Goal: Information Seeking & Learning: Learn about a topic

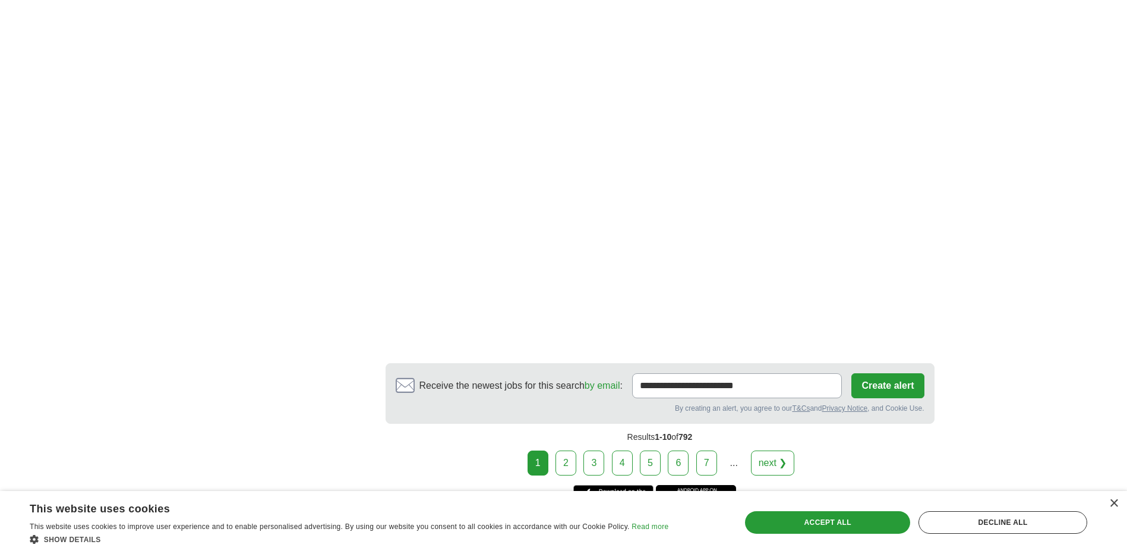
scroll to position [2153, 0]
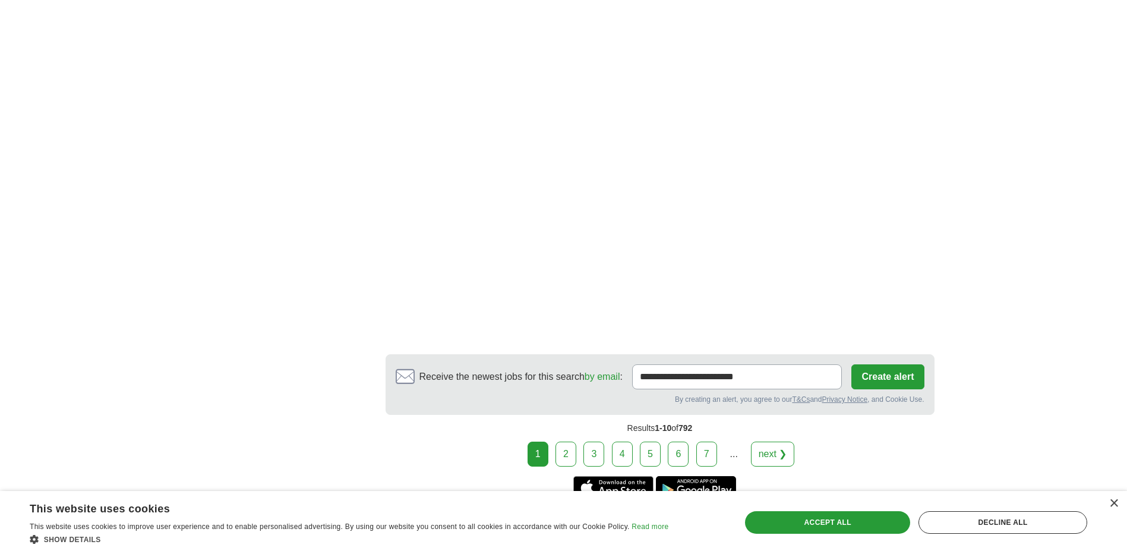
click at [561, 441] on link "2" at bounding box center [566, 453] width 21 height 25
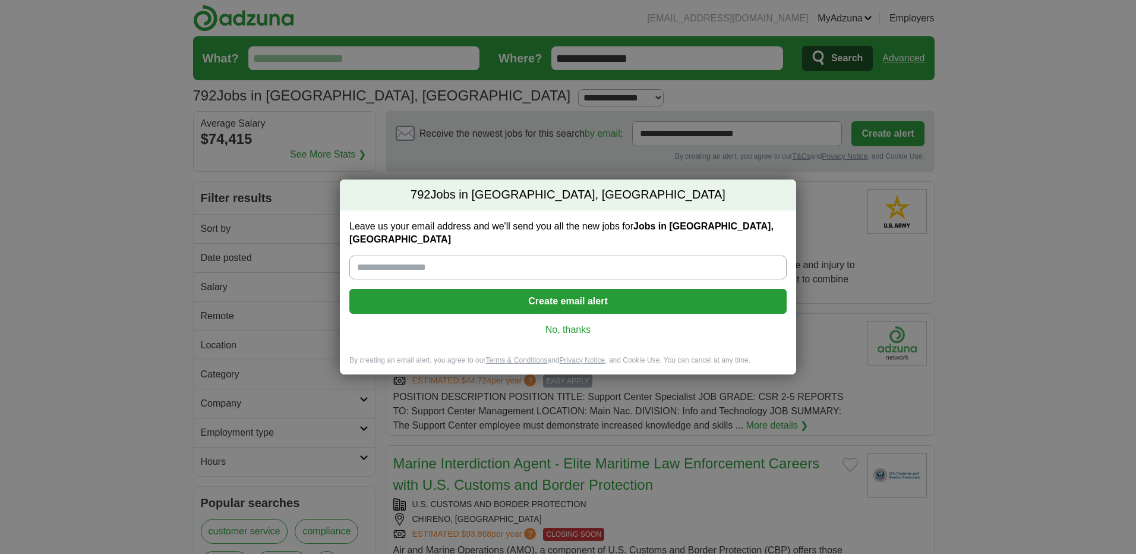
click at [557, 323] on link "No, thanks" at bounding box center [568, 329] width 418 height 13
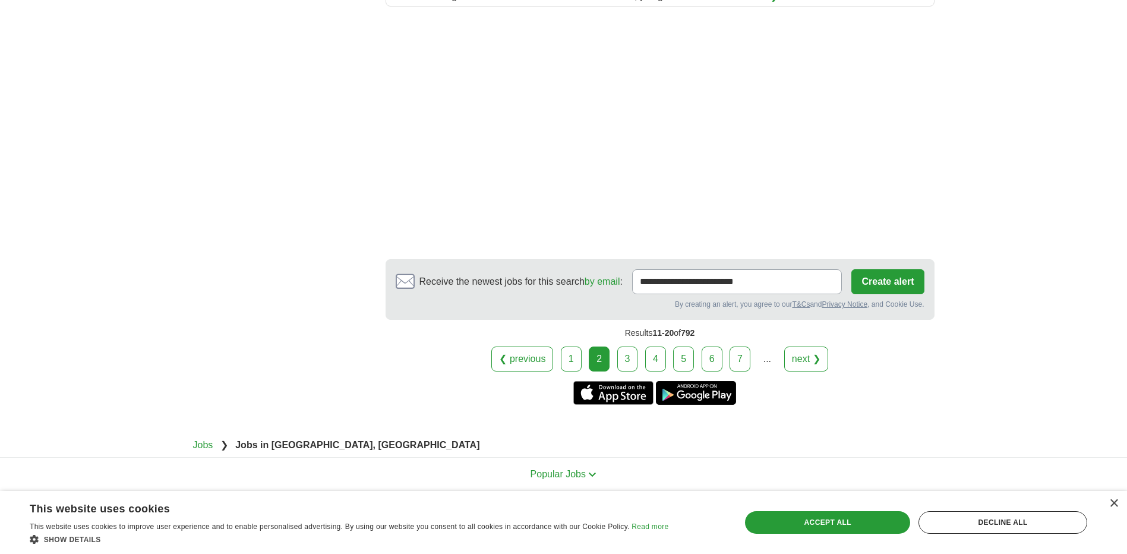
scroll to position [1656, 0]
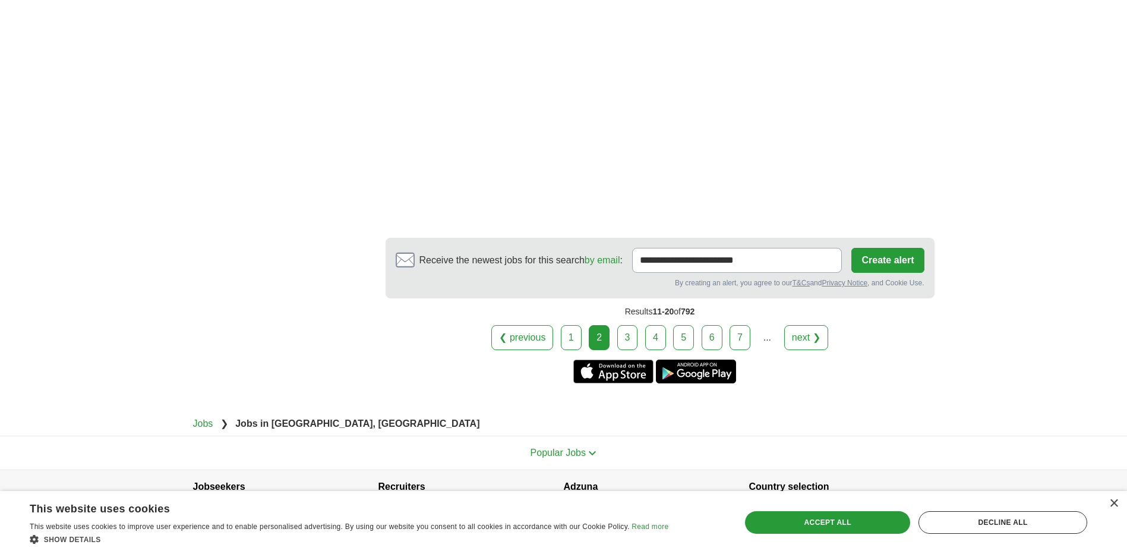
click at [623, 342] on link "3" at bounding box center [627, 337] width 21 height 25
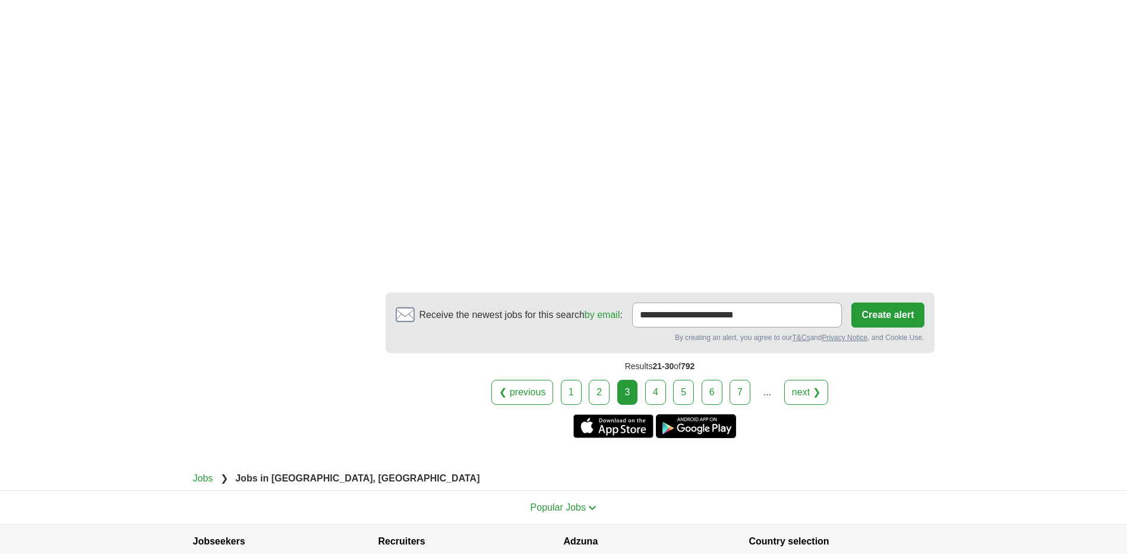
scroll to position [2173, 0]
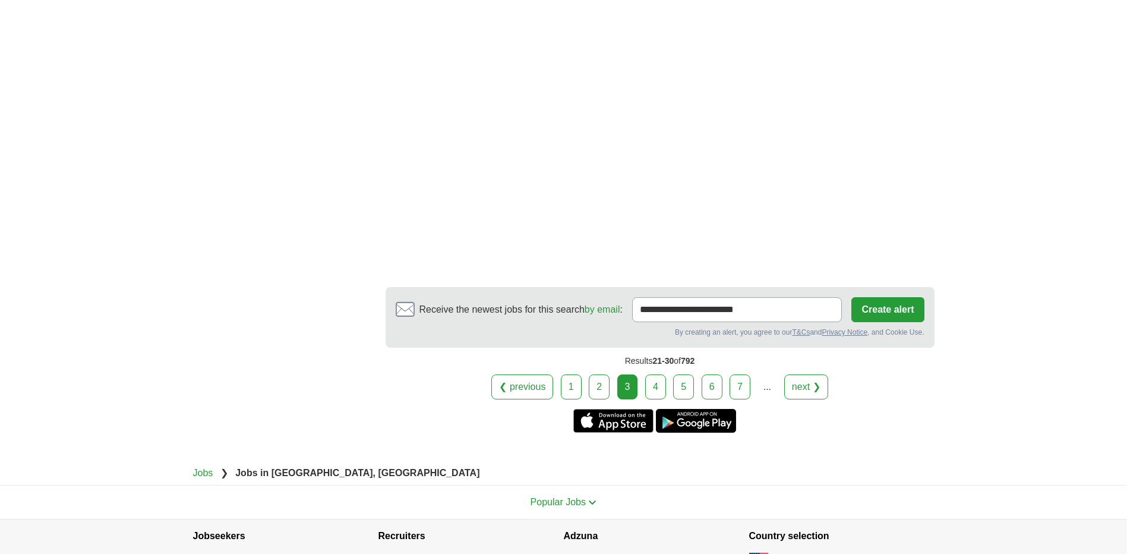
click at [647, 374] on link "4" at bounding box center [655, 386] width 21 height 25
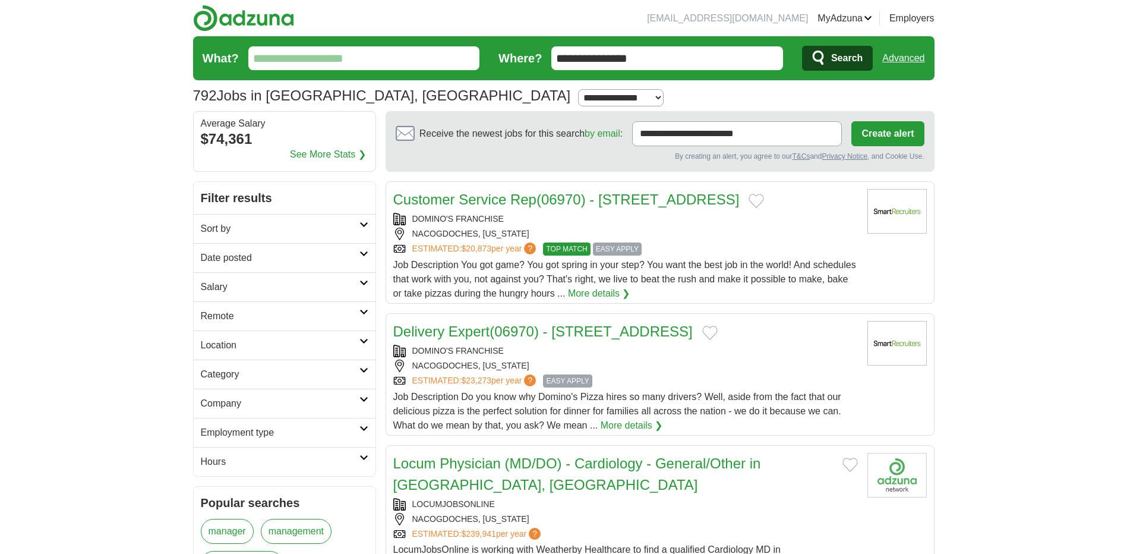
click at [652, 62] on input "**********" at bounding box center [667, 58] width 232 height 24
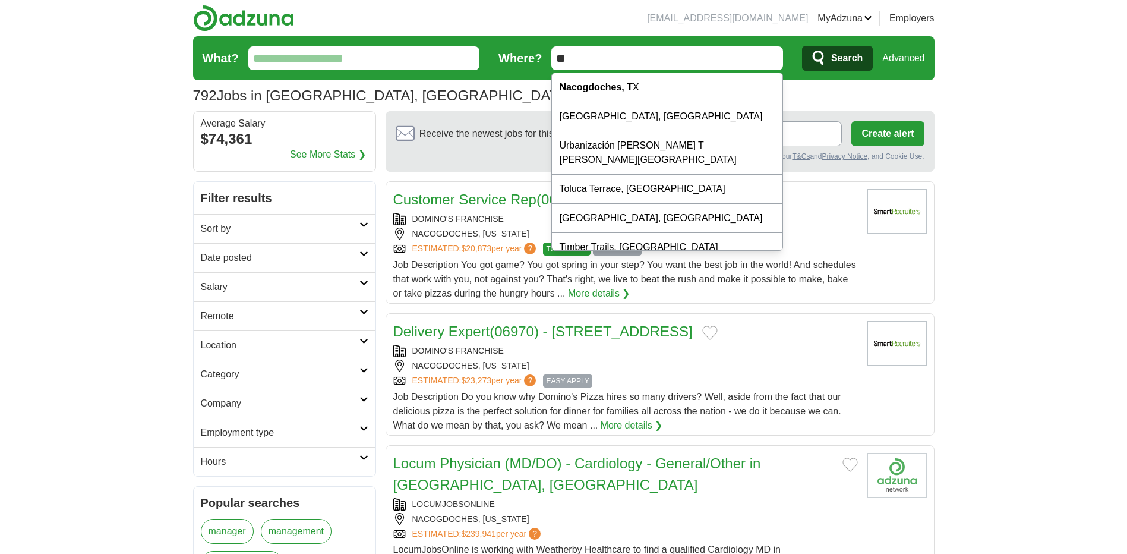
type input "*"
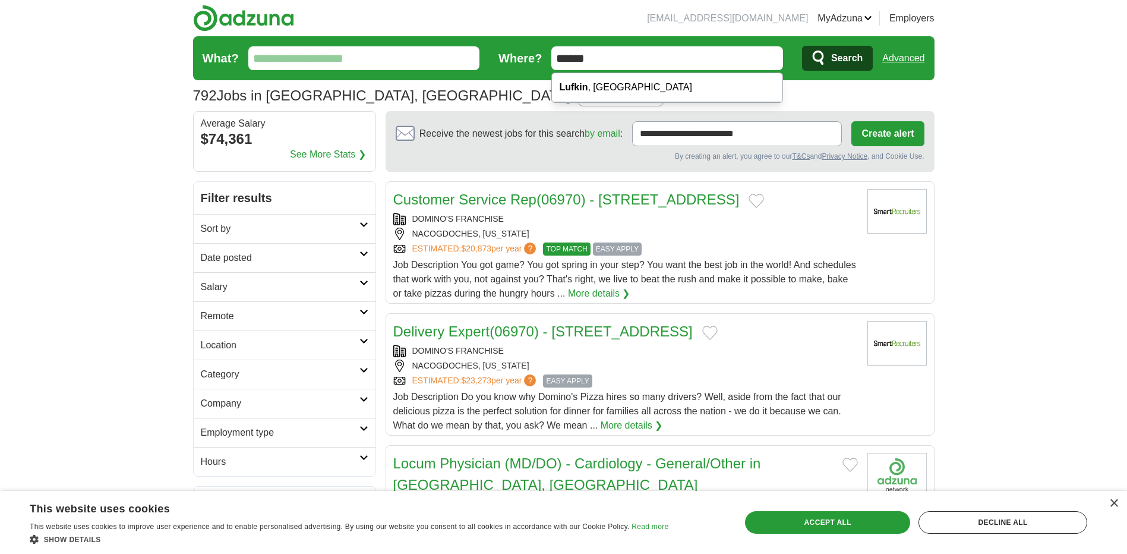
click at [576, 89] on strong "Lufkin" at bounding box center [573, 87] width 29 height 10
type input "**********"
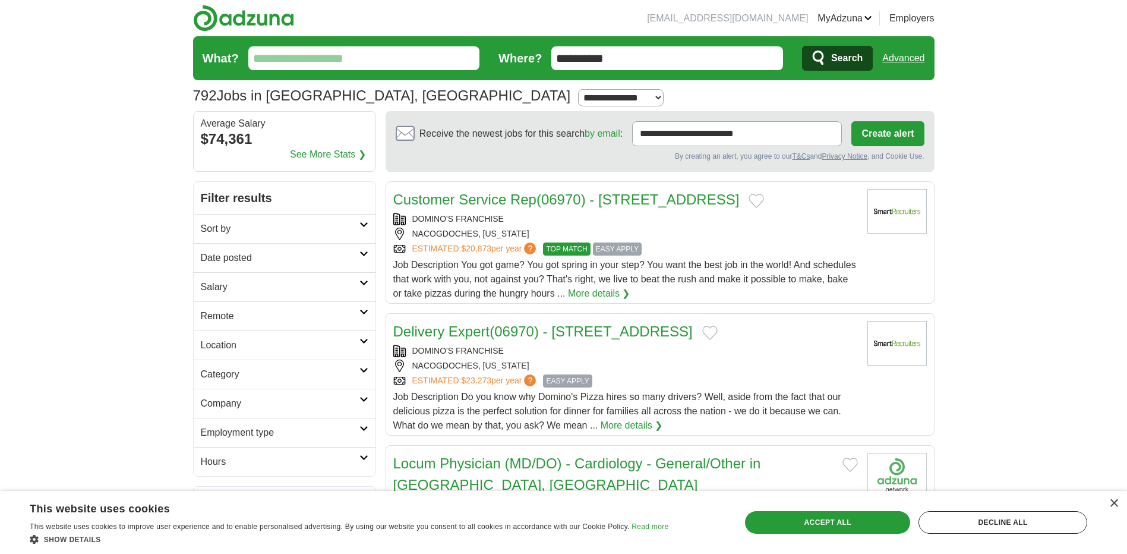
click at [809, 61] on button "Search" at bounding box center [837, 58] width 71 height 25
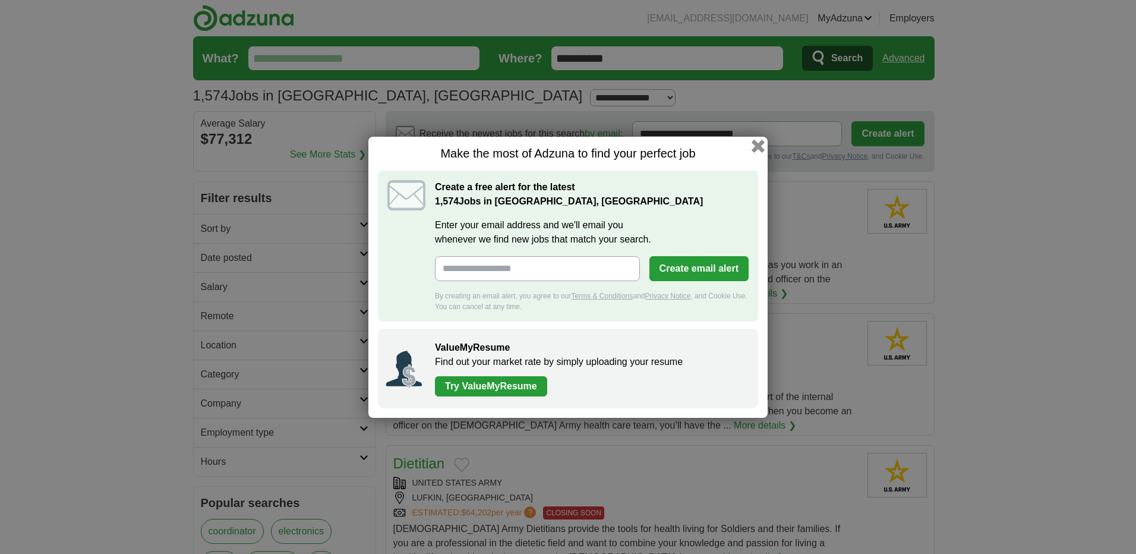
click at [757, 143] on button "button" at bounding box center [758, 145] width 13 height 13
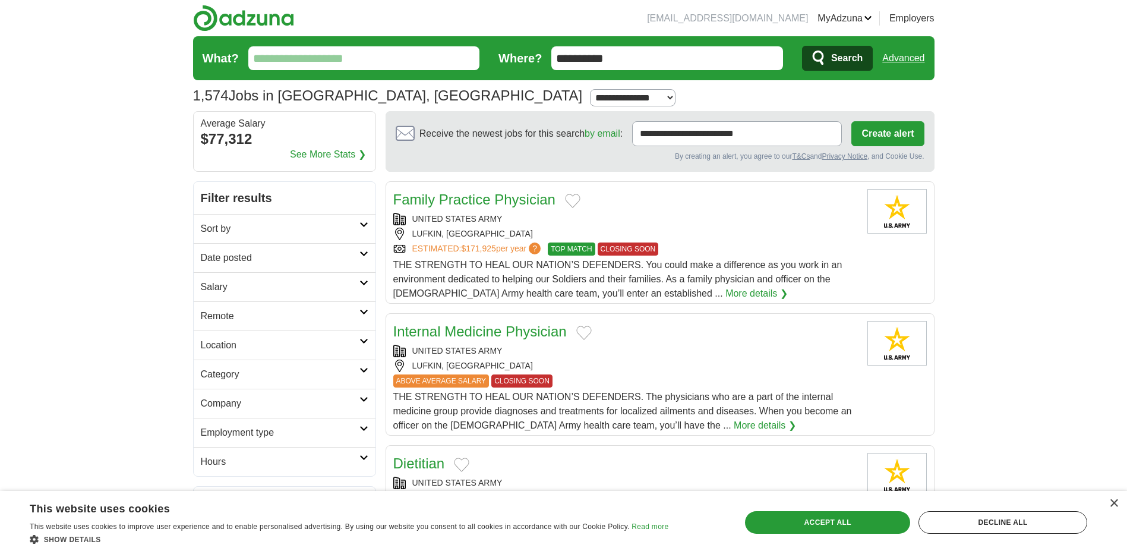
click at [640, 55] on input "**********" at bounding box center [667, 58] width 232 height 24
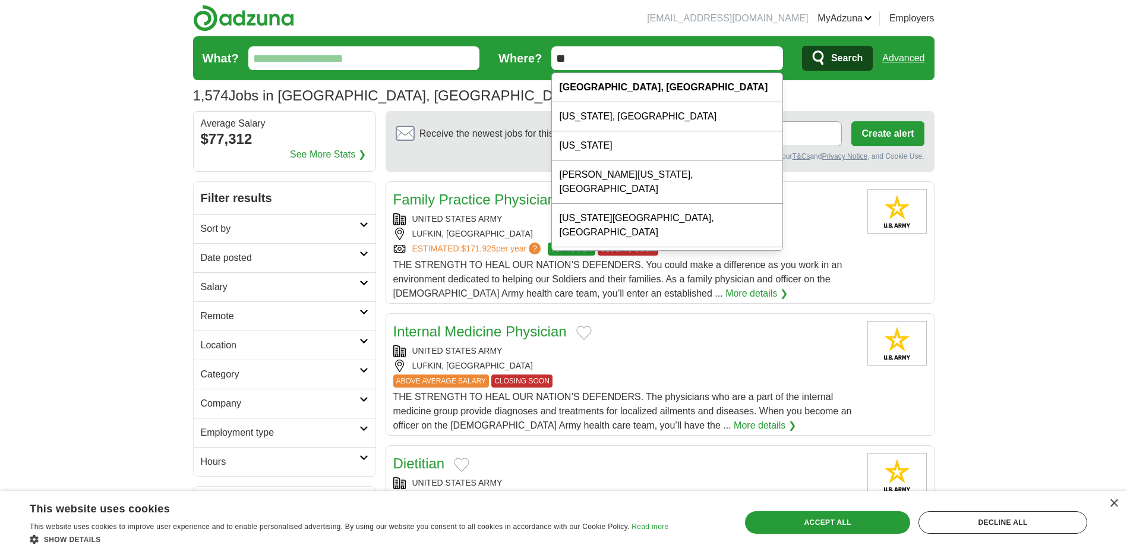
type input "*"
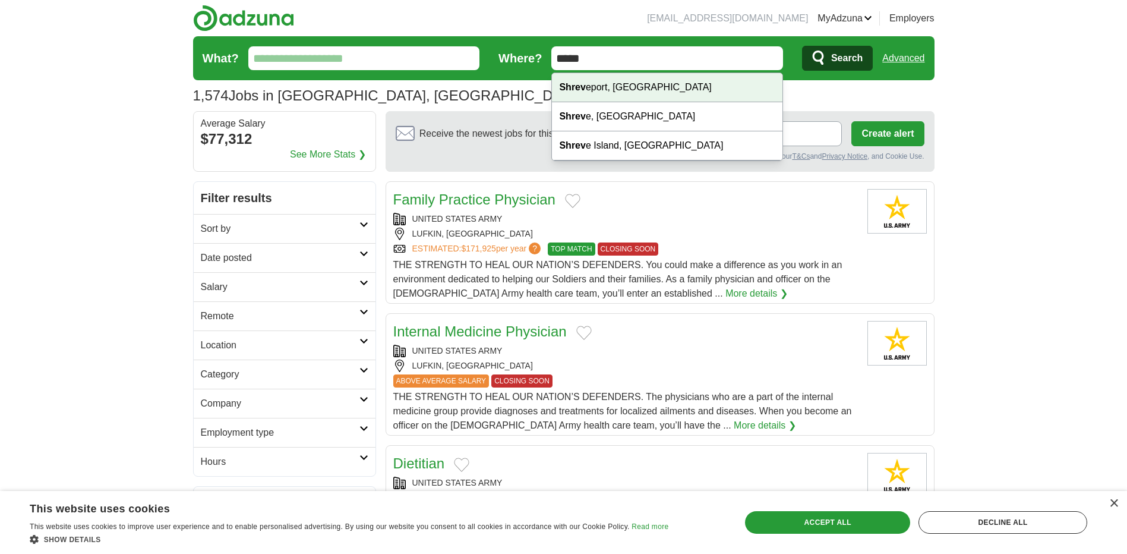
click at [627, 83] on div "Shrev eport, LA" at bounding box center [667, 87] width 231 height 29
type input "**********"
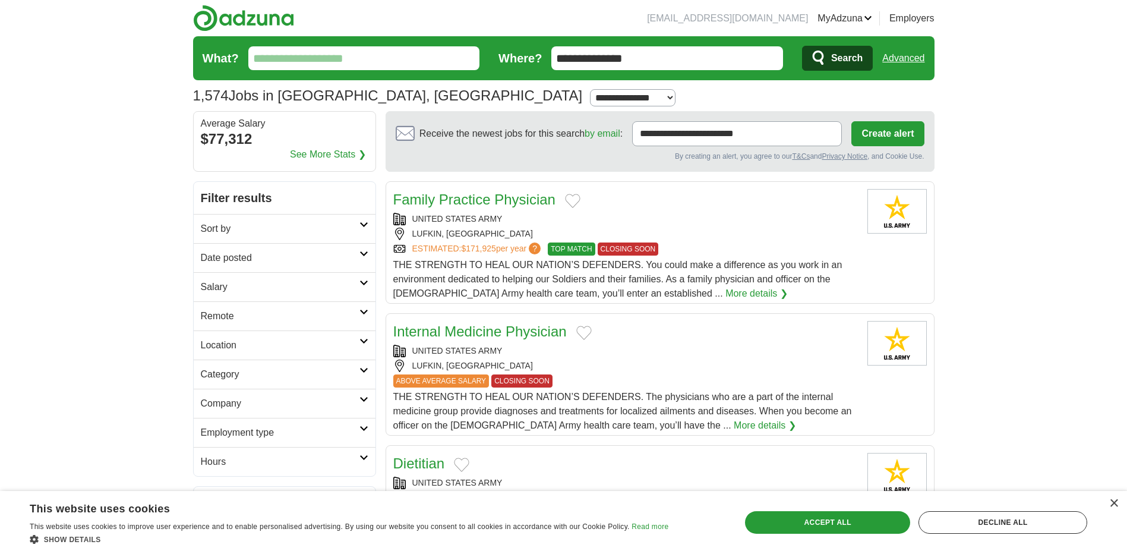
click at [822, 57] on icon "submit" at bounding box center [818, 58] width 11 height 14
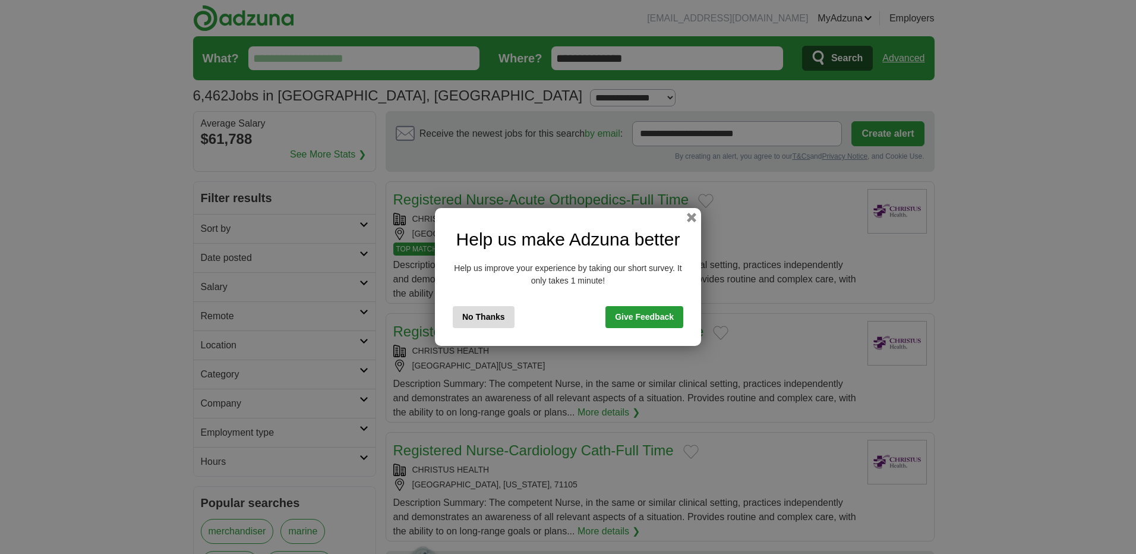
click at [506, 316] on button "No Thanks" at bounding box center [484, 317] width 62 height 22
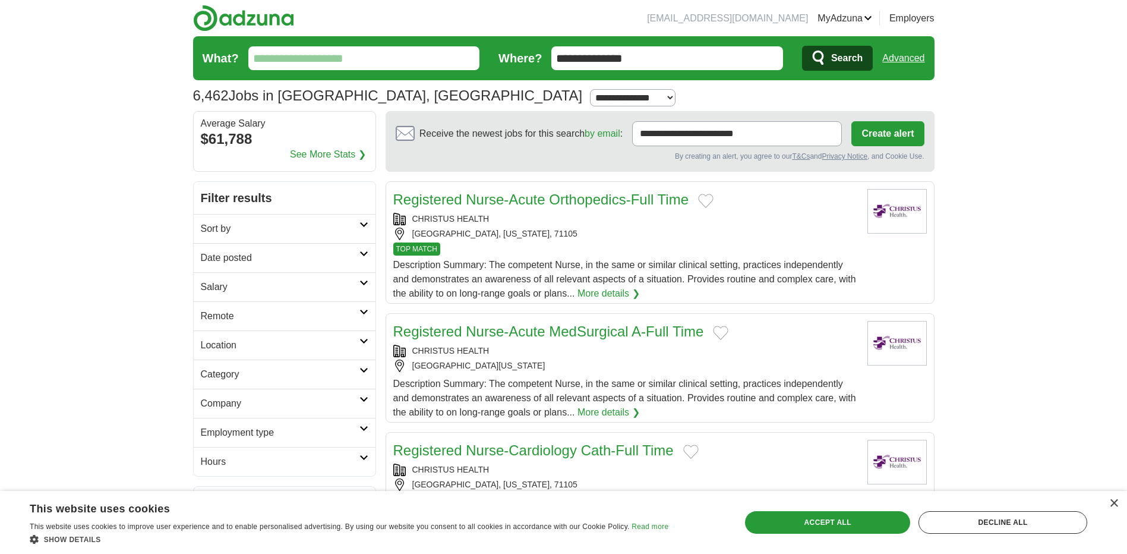
click at [680, 49] on input "**********" at bounding box center [667, 58] width 232 height 24
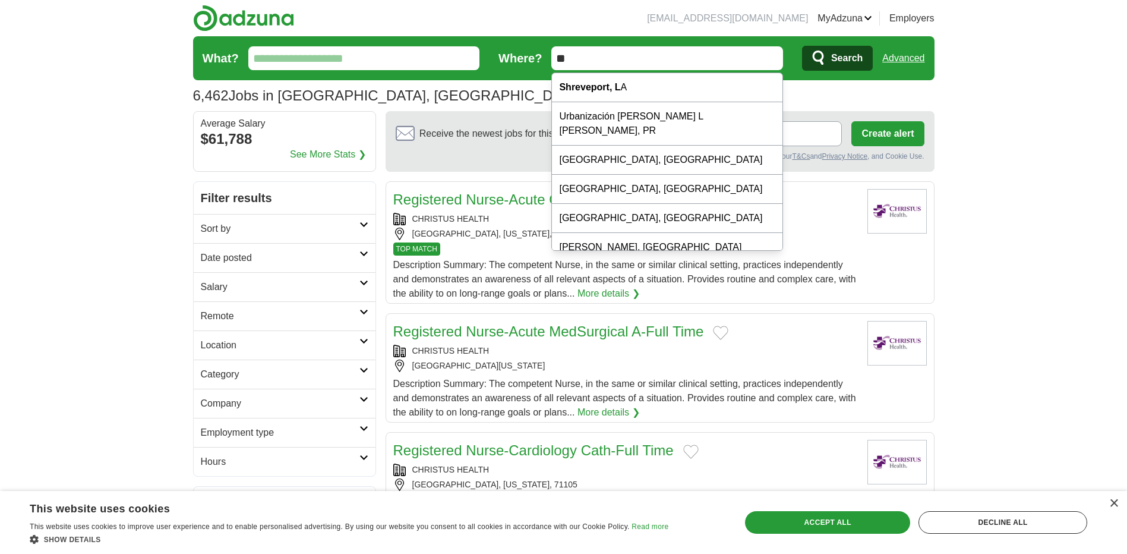
type input "*"
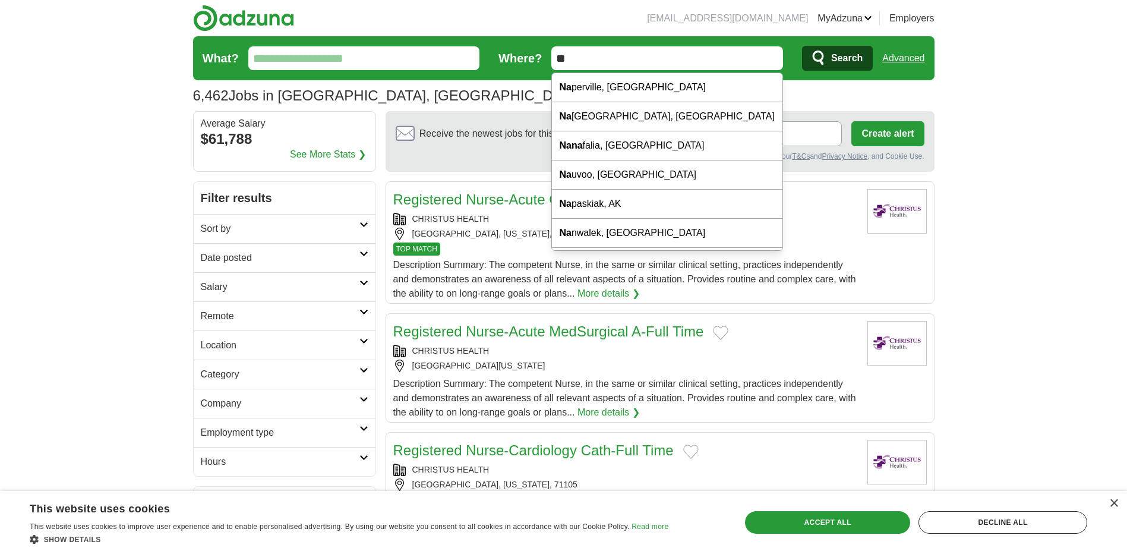
type input "*"
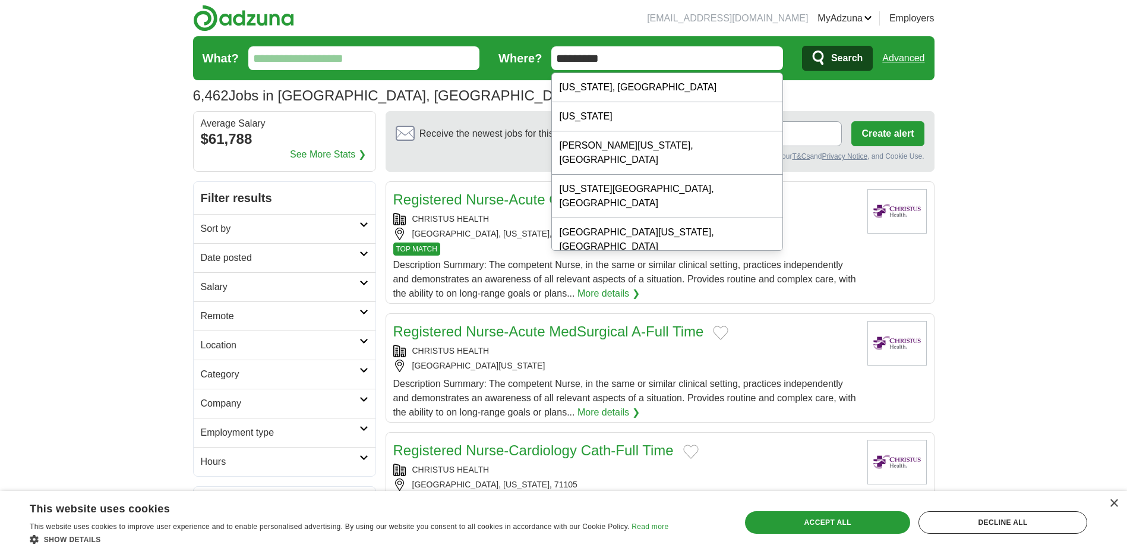
type input "*********"
click at [826, 53] on button "Search" at bounding box center [837, 58] width 71 height 25
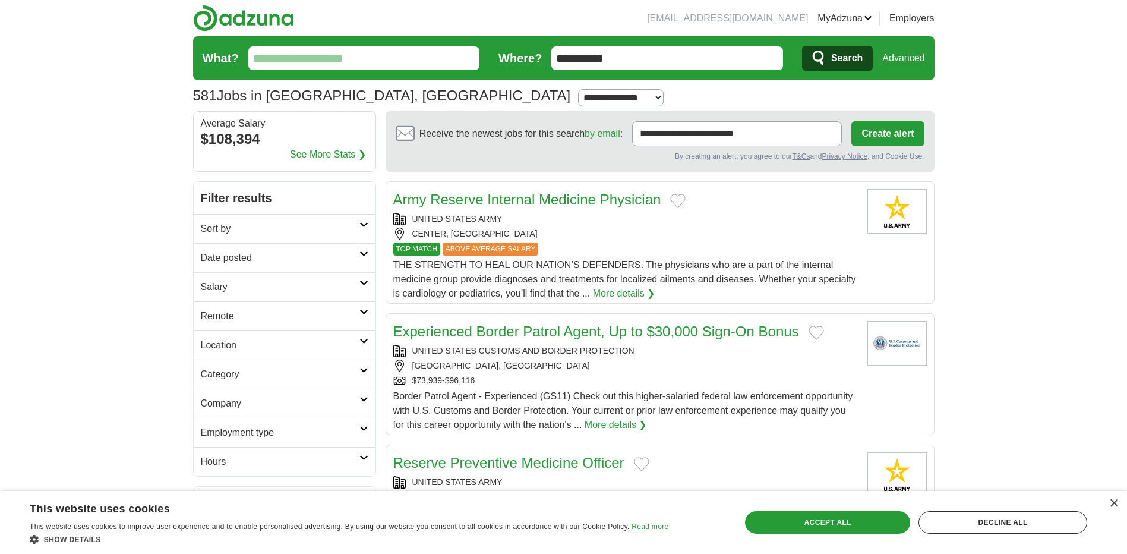
click at [643, 53] on input "**********" at bounding box center [667, 58] width 232 height 24
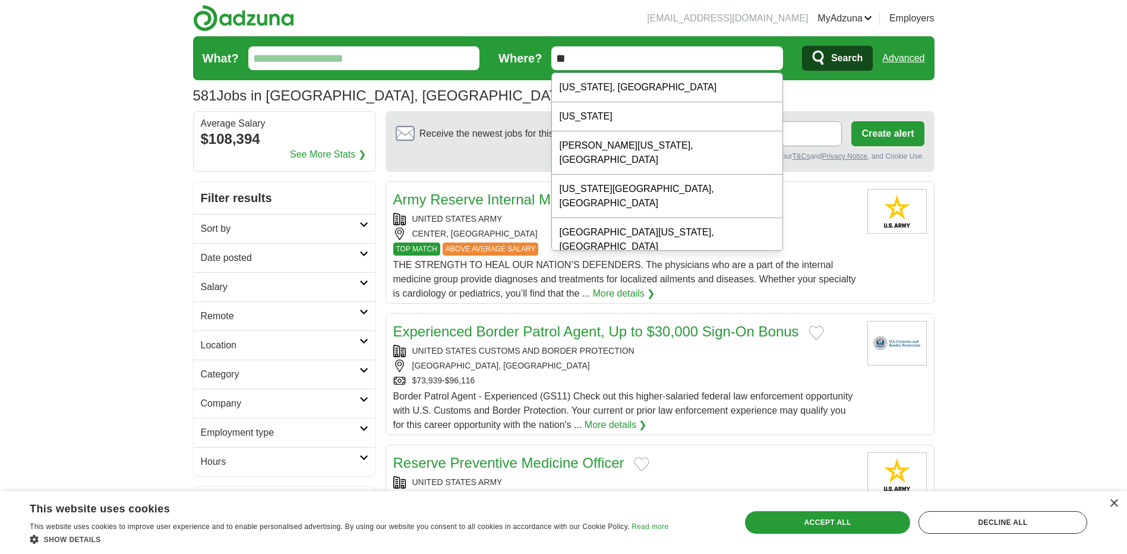
type input "*"
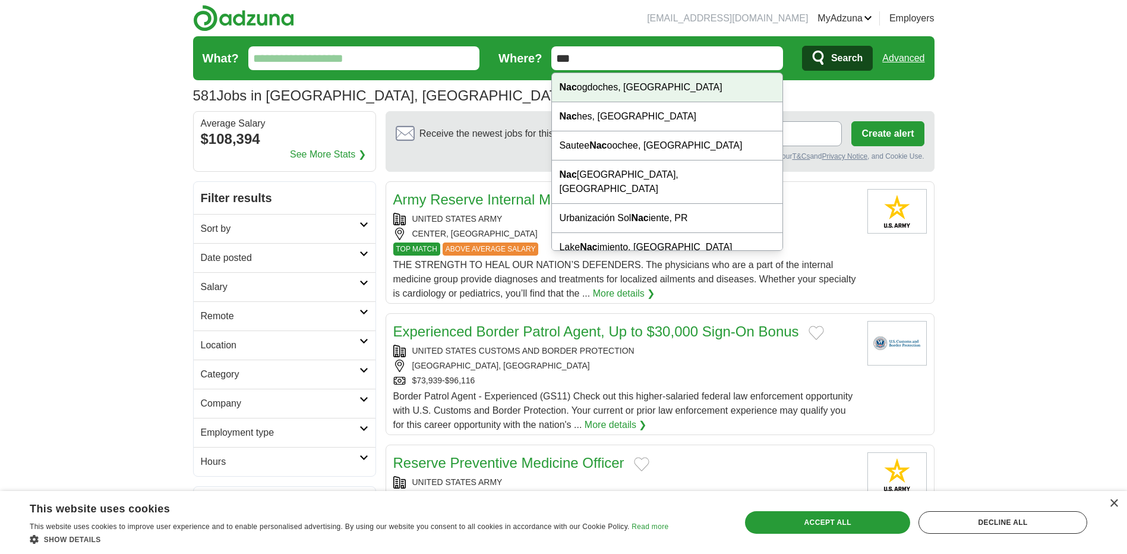
click at [648, 84] on div "Nac ogdoches, TX" at bounding box center [667, 87] width 231 height 29
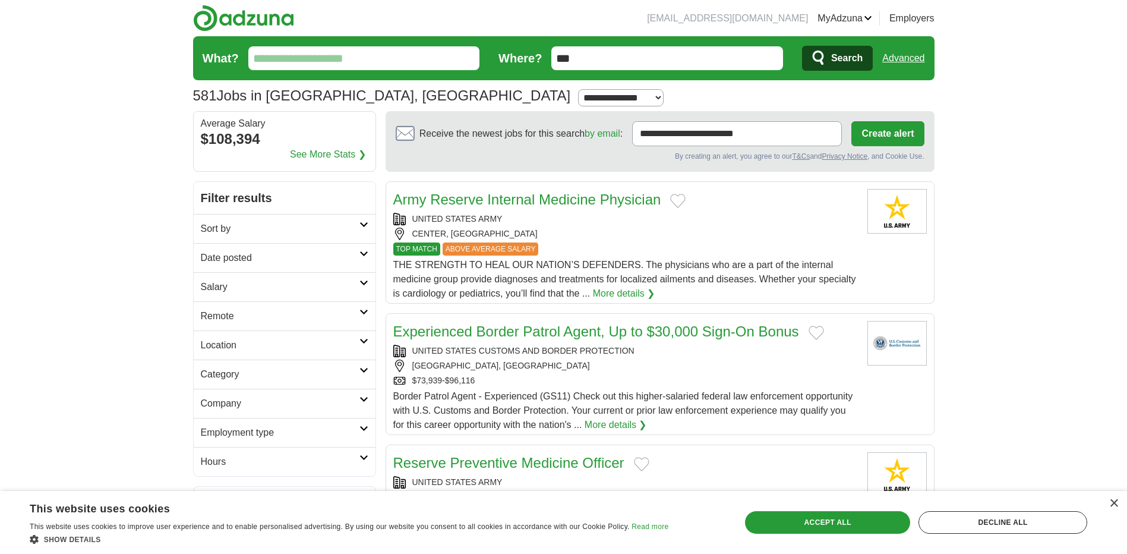
type input "**********"
click at [833, 65] on span "Search" at bounding box center [846, 58] width 31 height 24
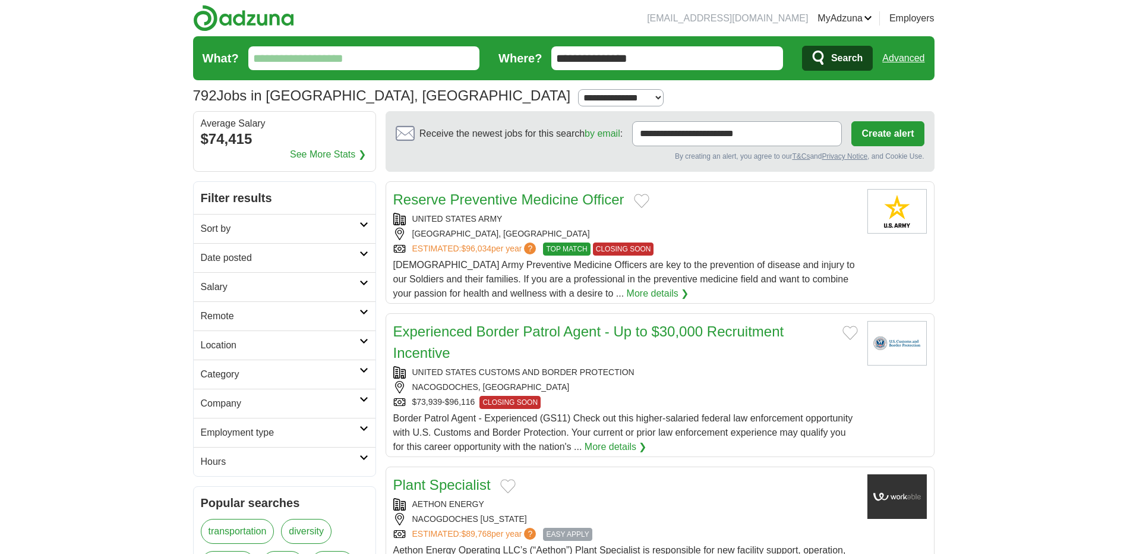
click at [365, 229] on link "Sort by" at bounding box center [285, 228] width 182 height 29
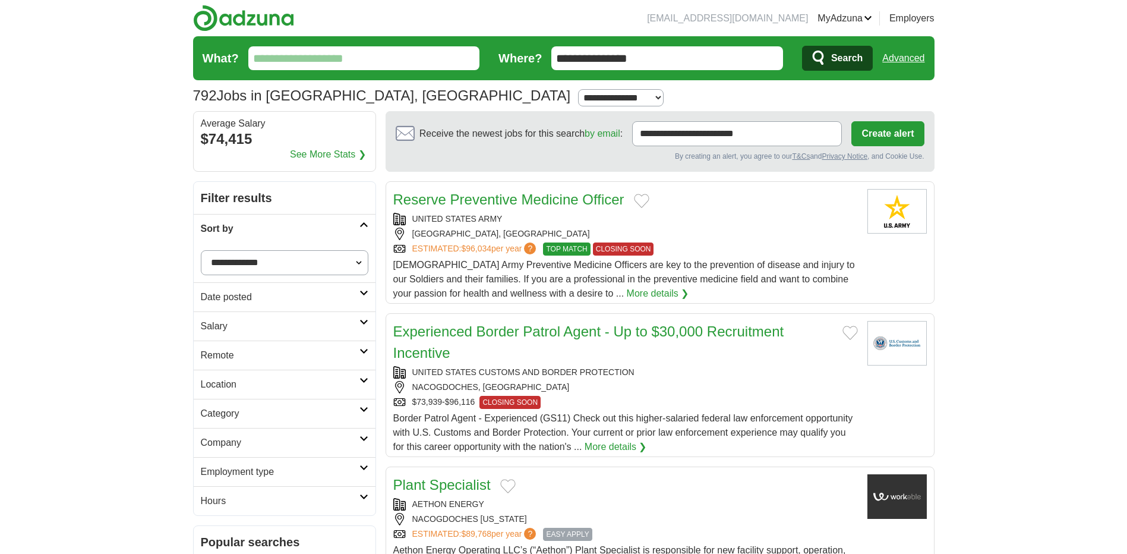
click at [365, 229] on link "Sort by" at bounding box center [285, 228] width 182 height 29
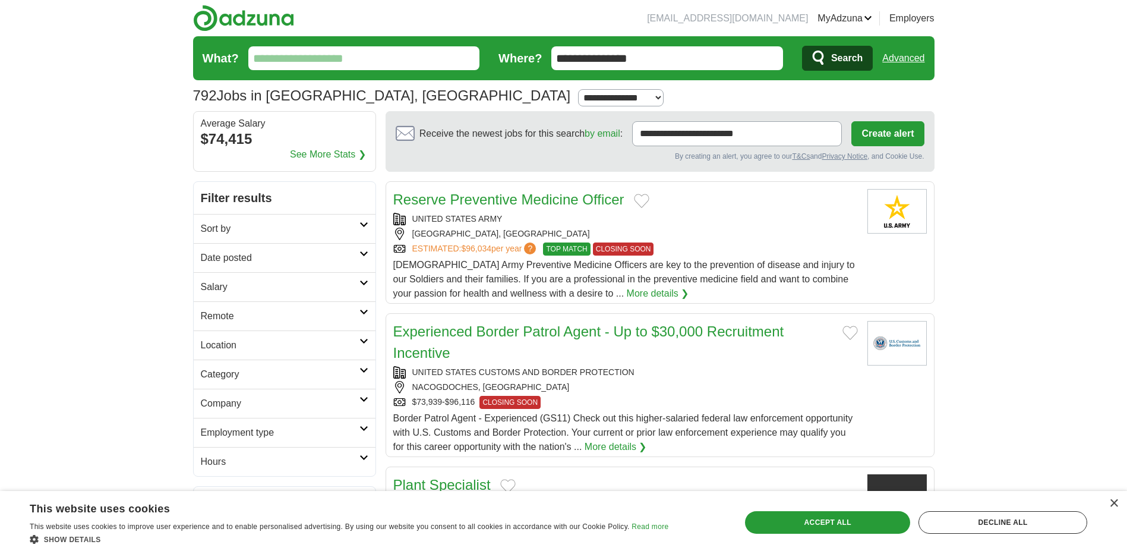
click at [366, 286] on link "Salary" at bounding box center [285, 286] width 182 height 29
click at [367, 257] on link "Date posted" at bounding box center [285, 257] width 182 height 29
click at [361, 373] on icon at bounding box center [363, 370] width 9 height 6
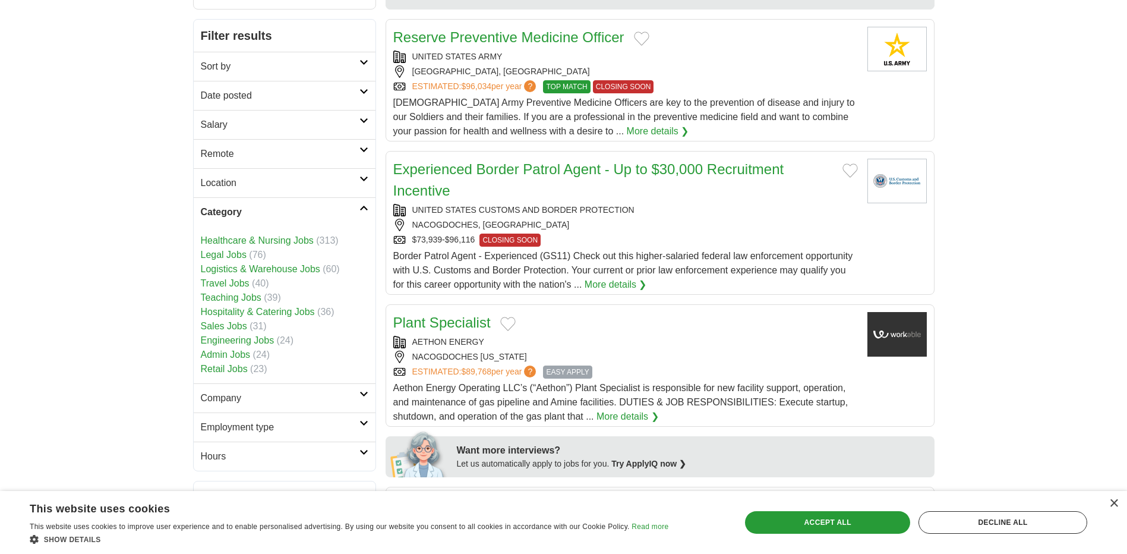
scroll to position [166, 0]
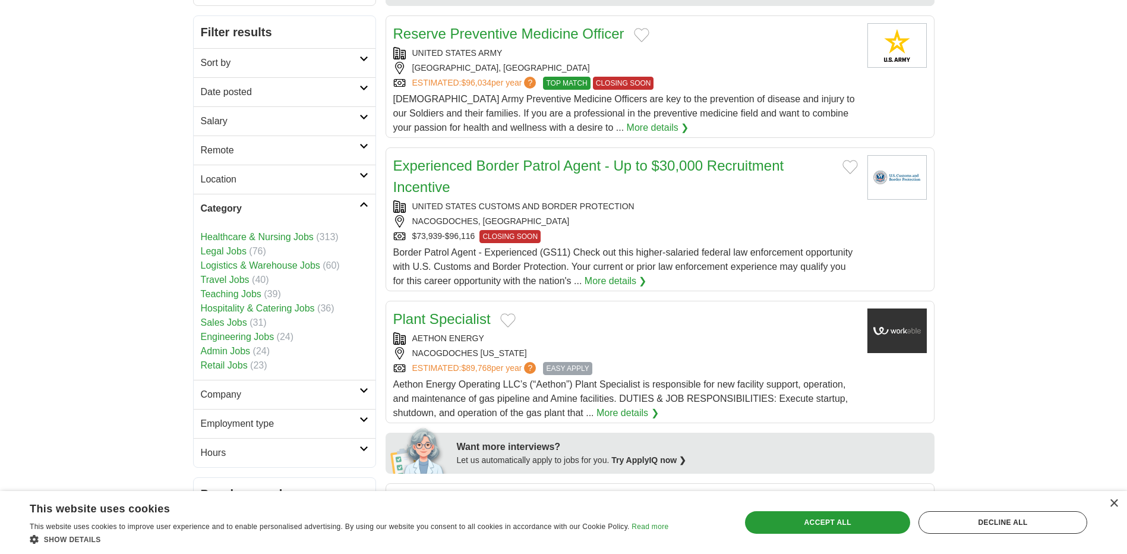
click at [217, 319] on link "Sales Jobs" at bounding box center [224, 322] width 46 height 10
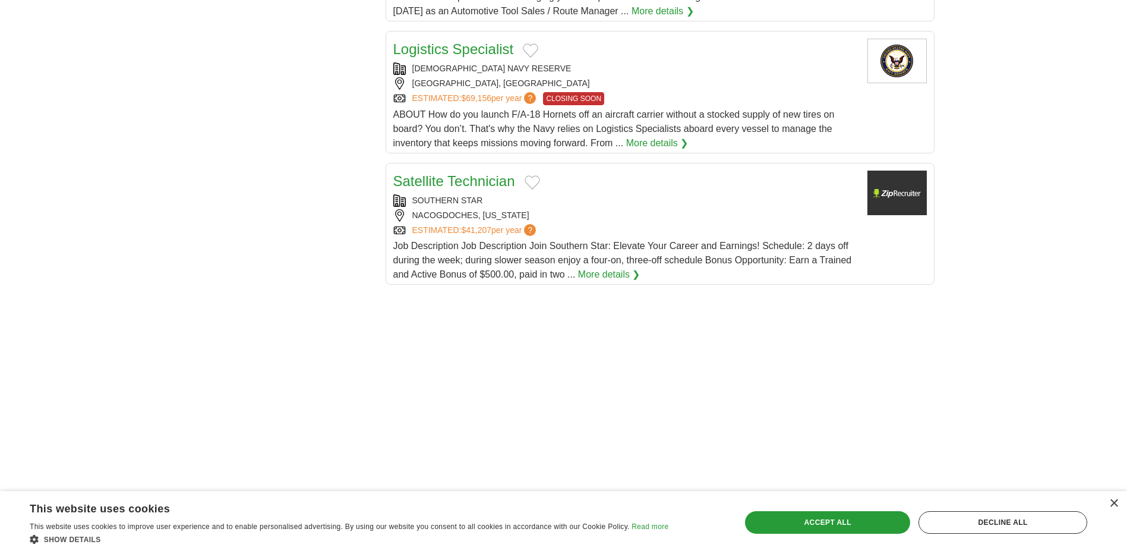
scroll to position [1369, 0]
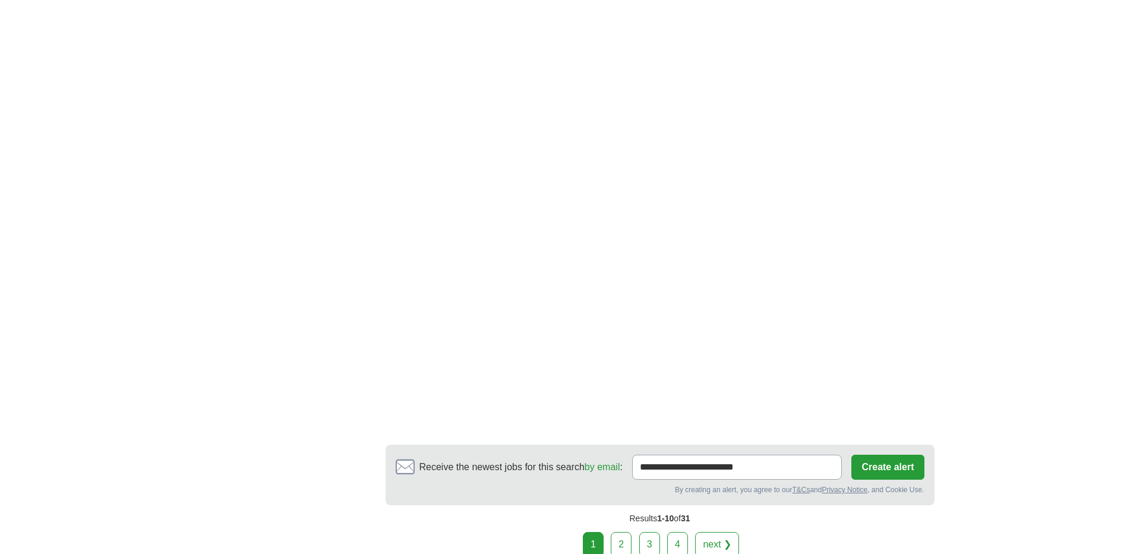
scroll to position [1996, 0]
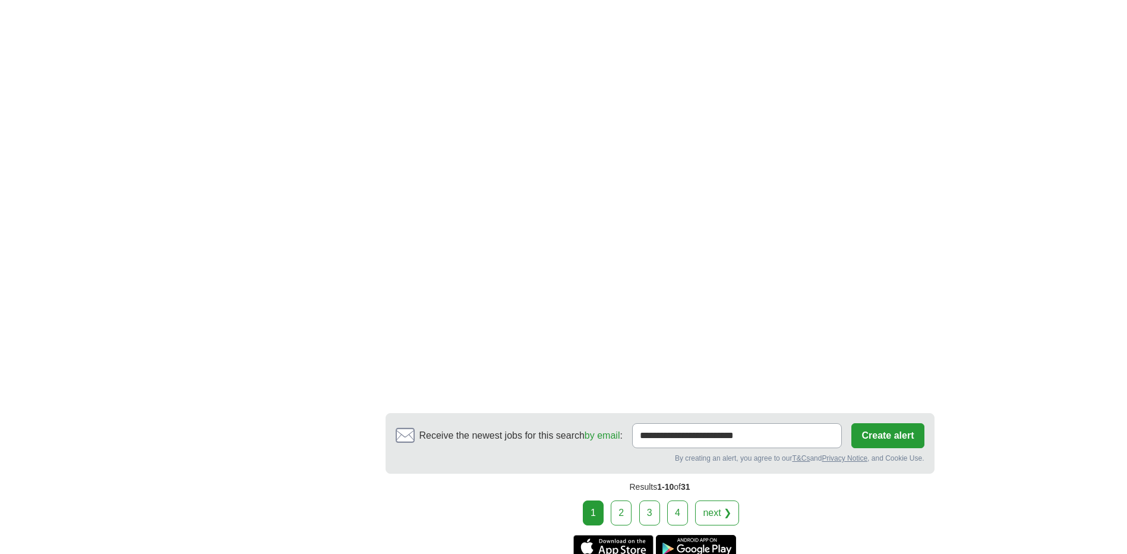
click at [616, 500] on link "2" at bounding box center [621, 512] width 21 height 25
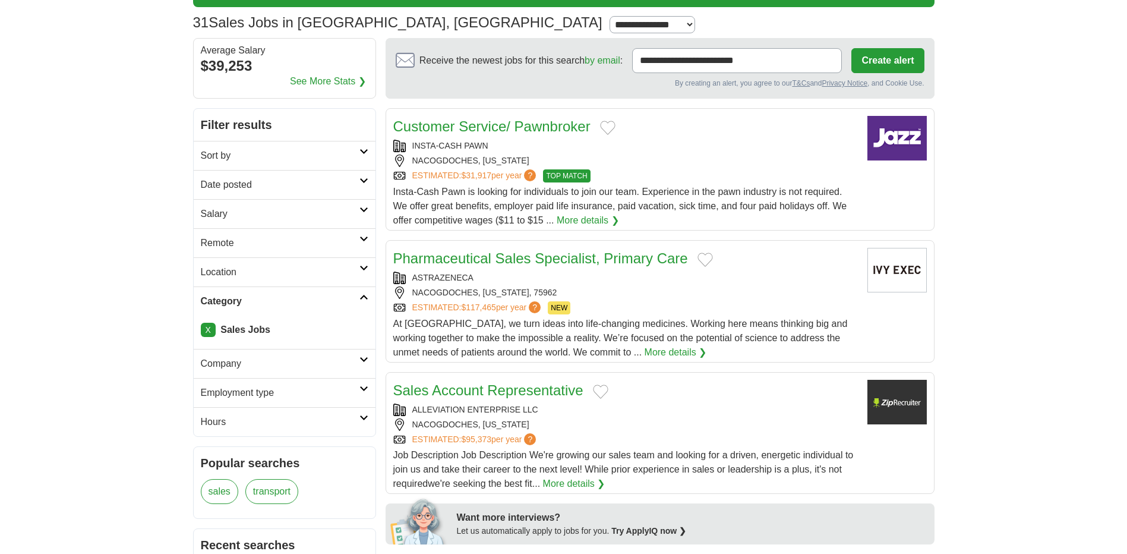
scroll to position [77, 0]
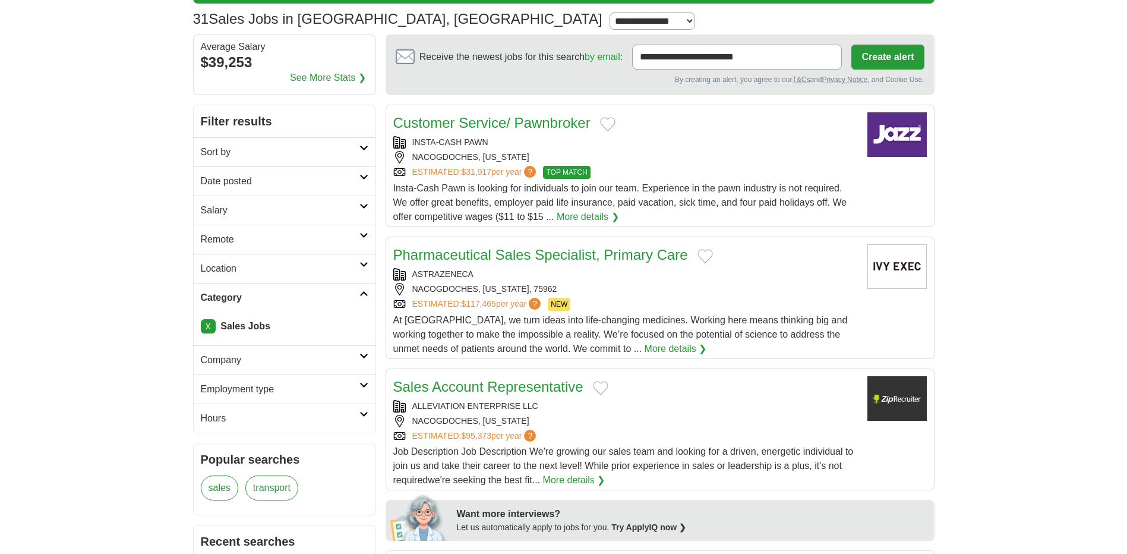
click at [204, 331] on link "X" at bounding box center [208, 326] width 15 height 14
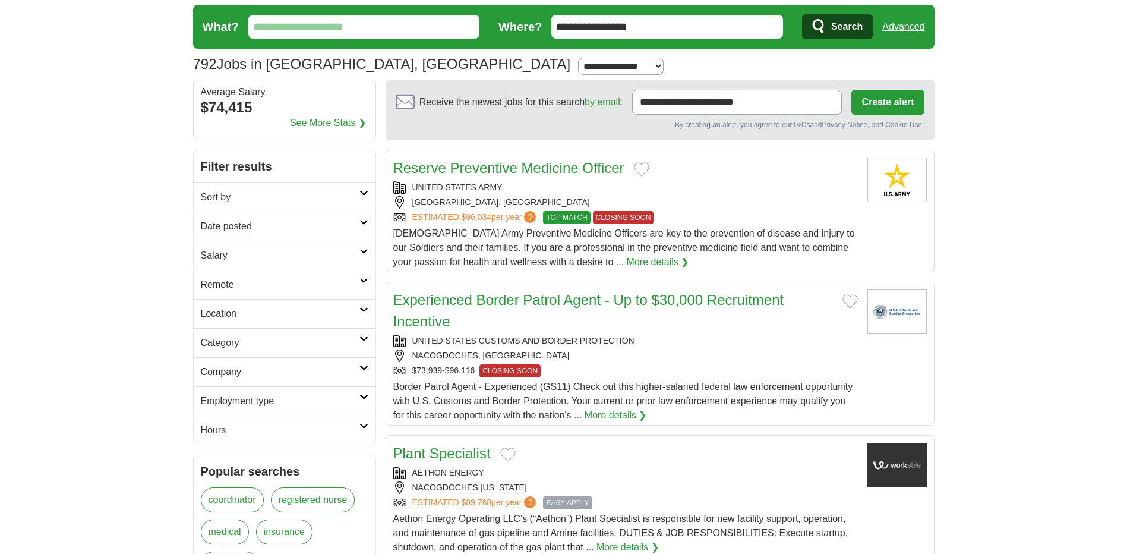
scroll to position [37, 0]
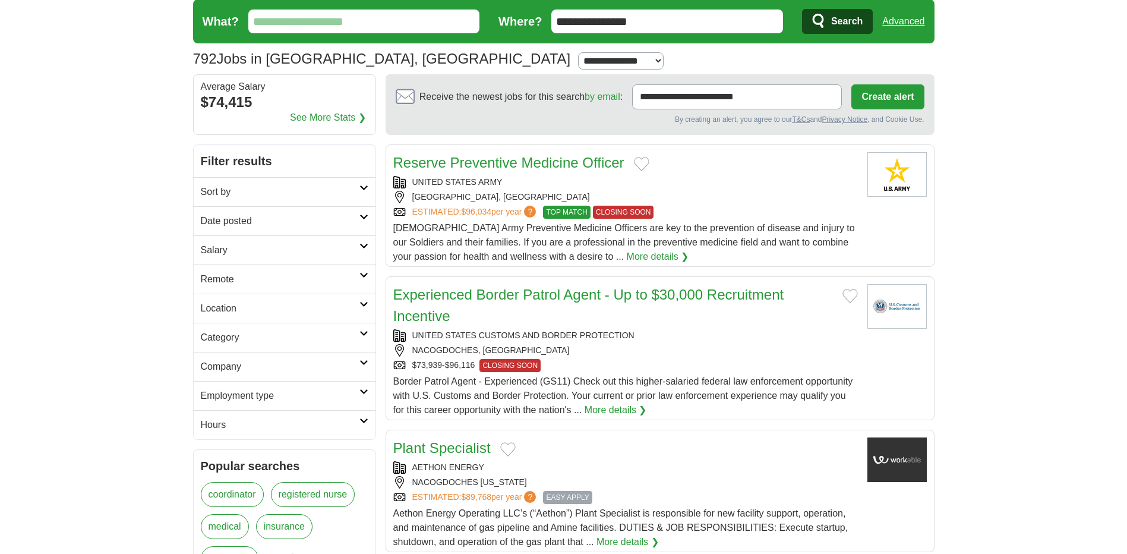
click at [215, 339] on h2 "Category" at bounding box center [280, 337] width 159 height 14
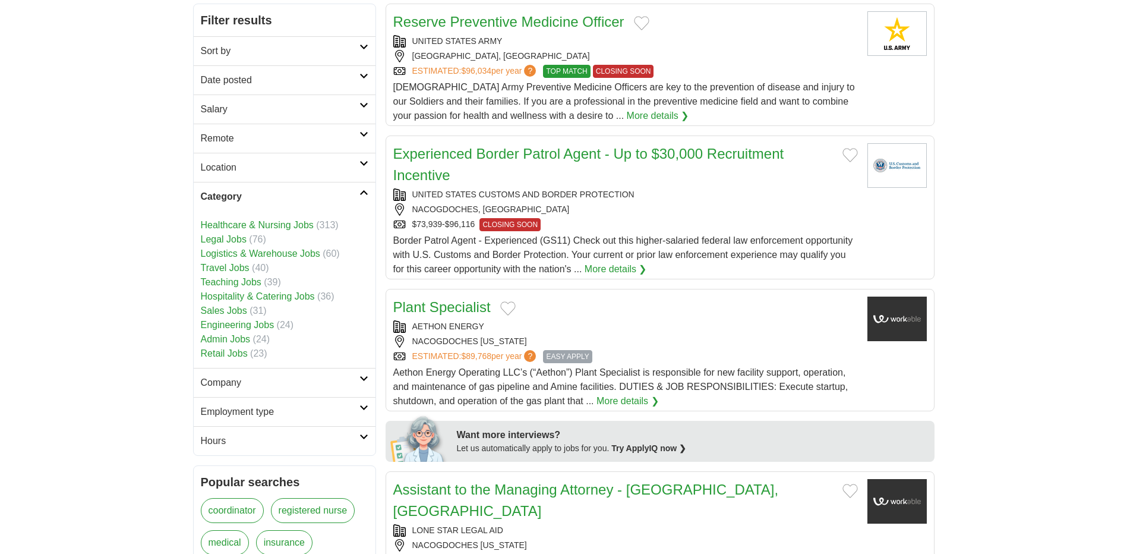
scroll to position [183, 0]
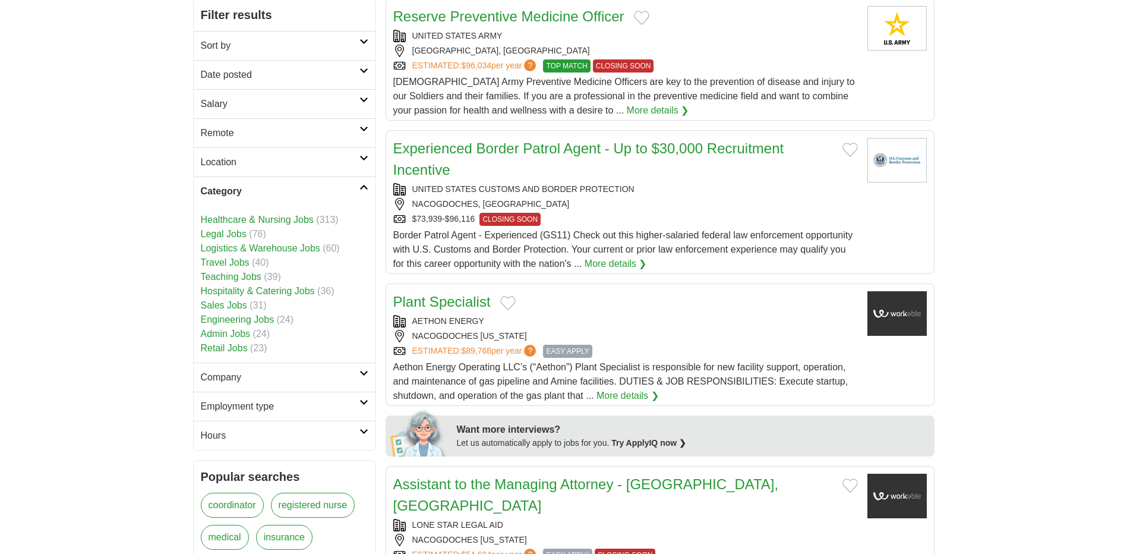
click at [206, 350] on link "Retail Jobs" at bounding box center [224, 348] width 47 height 10
